Goal: Task Accomplishment & Management: Complete application form

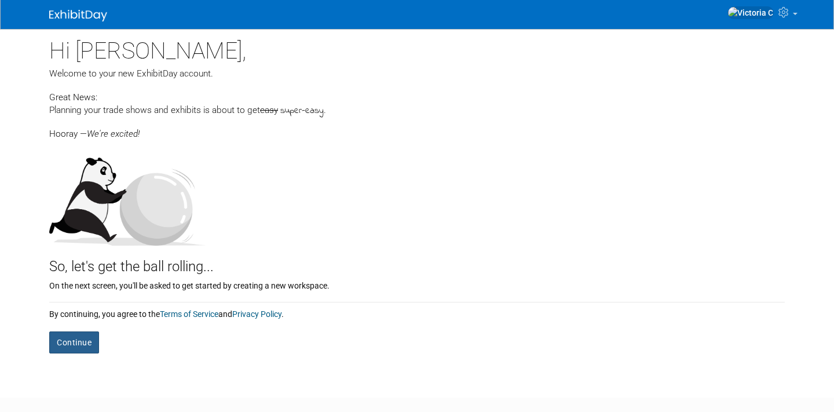
click at [86, 343] on button "Continue" at bounding box center [74, 342] width 50 height 22
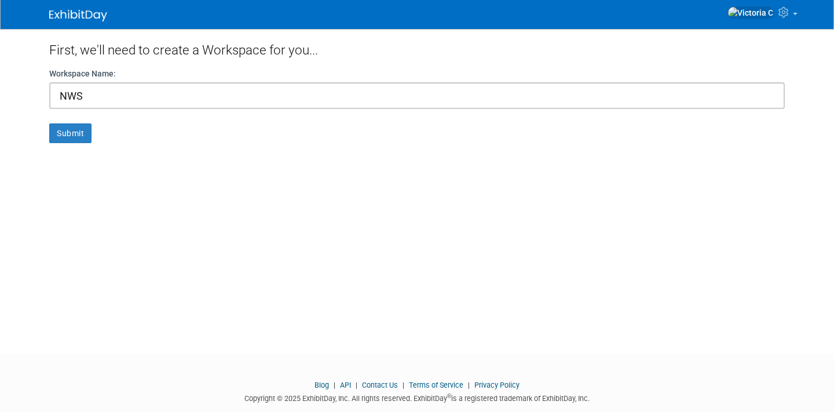
type input "NWS"
click at [69, 144] on div "First, we'll need to create a Workspace for you... Workspace Name: NWS Submit" at bounding box center [417, 181] width 753 height 304
click at [71, 139] on button "Submit" at bounding box center [70, 133] width 42 height 20
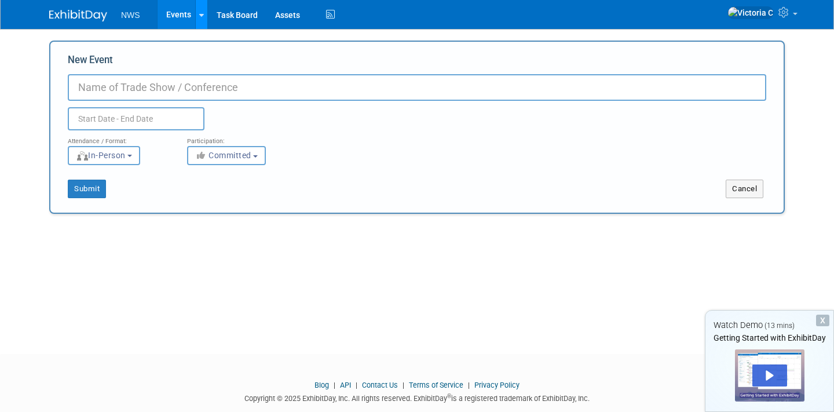
click at [199, 19] on div at bounding box center [201, 15] width 5 height 12
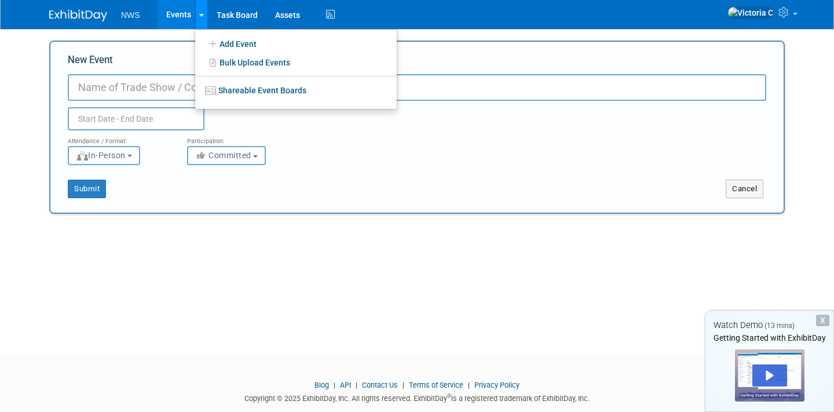
click at [199, 18] on div at bounding box center [201, 15] width 5 height 12
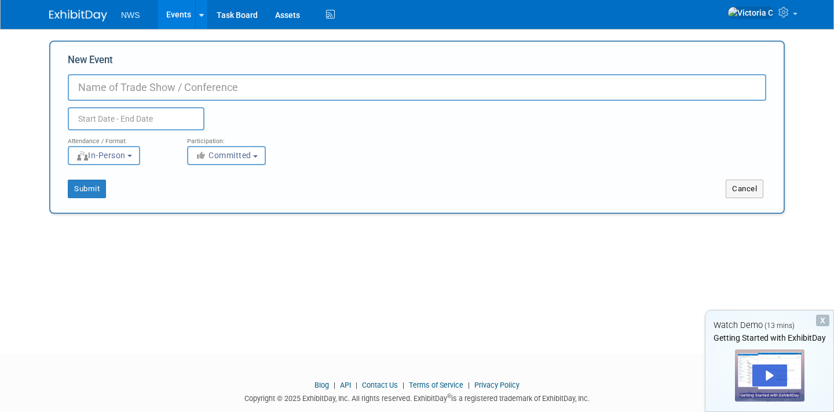
click at [174, 86] on input "New Event" at bounding box center [417, 87] width 699 height 27
type input "NWS"
click at [151, 127] on input "text" at bounding box center [136, 118] width 137 height 23
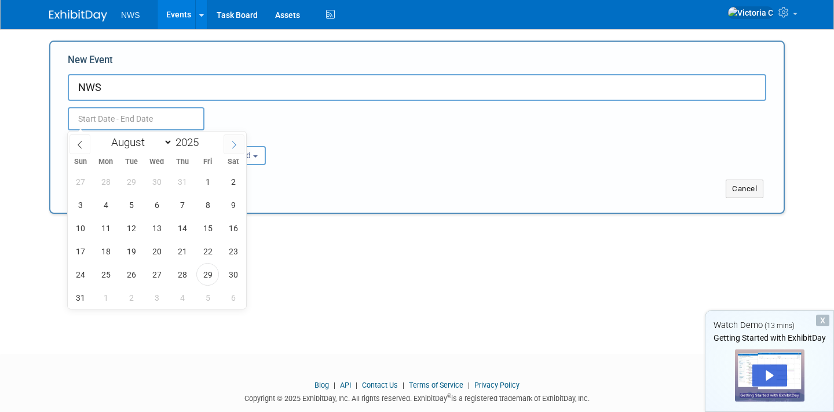
click at [239, 143] on span at bounding box center [234, 144] width 21 height 20
click at [239, 142] on span at bounding box center [234, 144] width 21 height 20
select select "9"
click at [228, 230] on span "18" at bounding box center [233, 228] width 23 height 23
click at [79, 253] on span "19" at bounding box center [80, 251] width 23 height 23
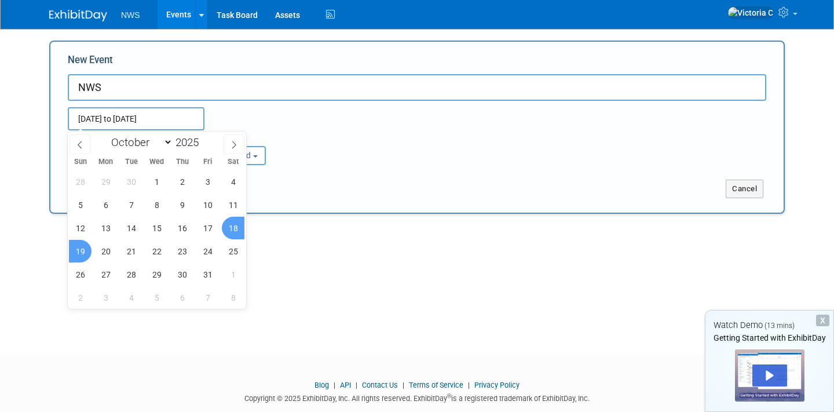
type input "[DATE] to [DATE]"
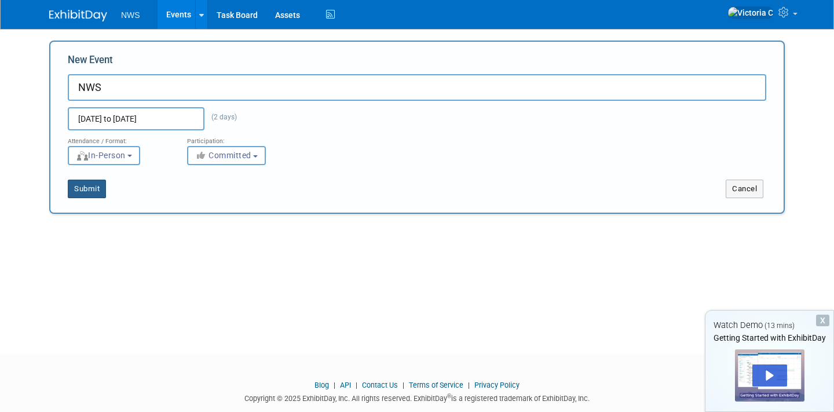
click at [96, 193] on button "Submit" at bounding box center [87, 189] width 38 height 19
